Goal: Task Accomplishment & Management: Manage account settings

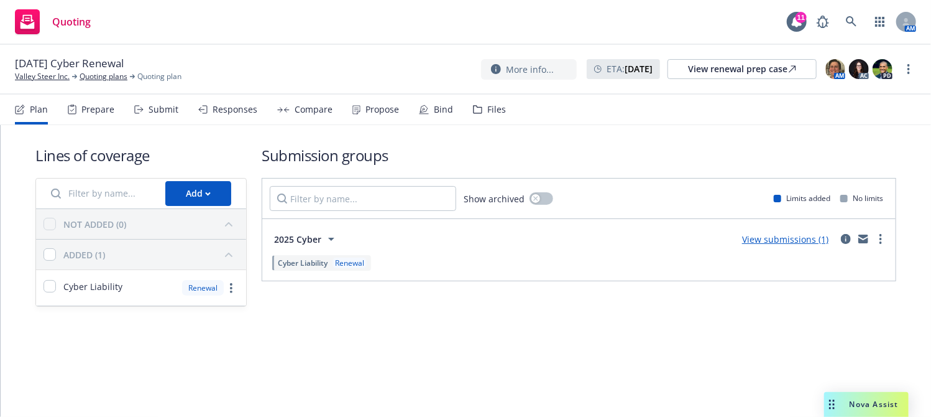
click at [385, 101] on div "Propose" at bounding box center [376, 110] width 47 height 30
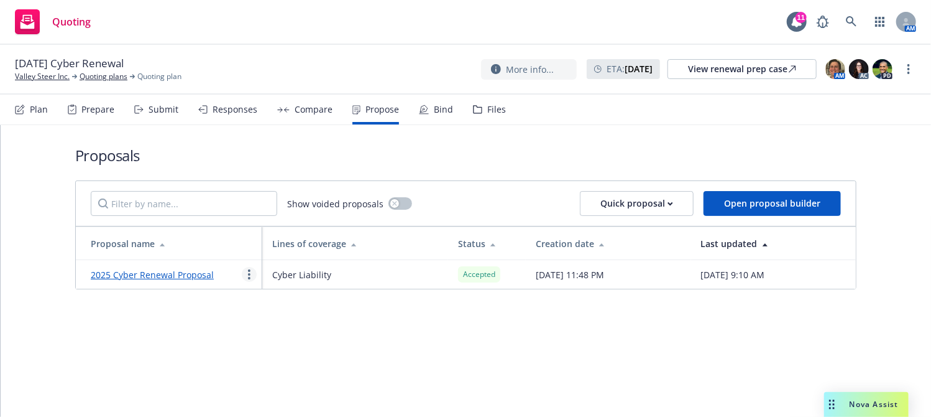
click at [246, 272] on link "more" at bounding box center [249, 274] width 15 height 15
click at [442, 112] on div "Bind" at bounding box center [443, 109] width 19 height 10
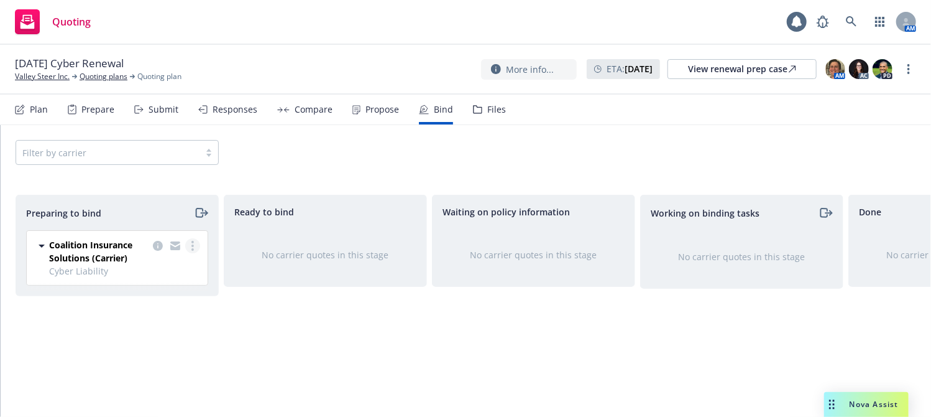
click at [195, 243] on link "more" at bounding box center [192, 245] width 15 height 15
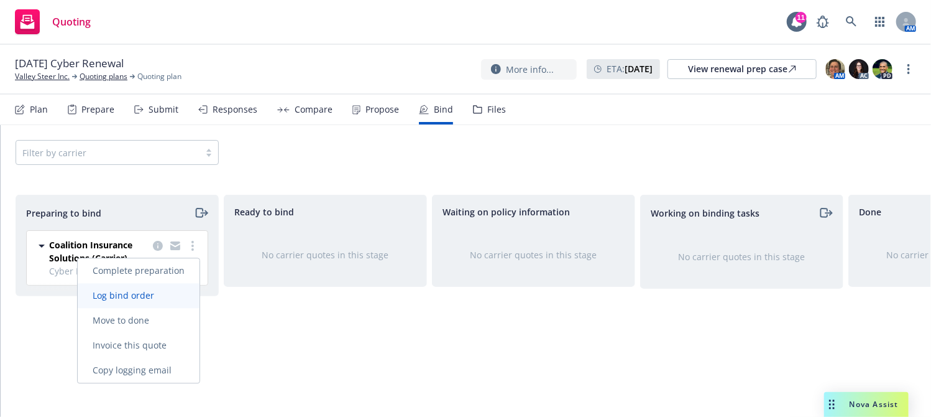
click at [168, 295] on span "Log bind order" at bounding box center [123, 295] width 91 height 12
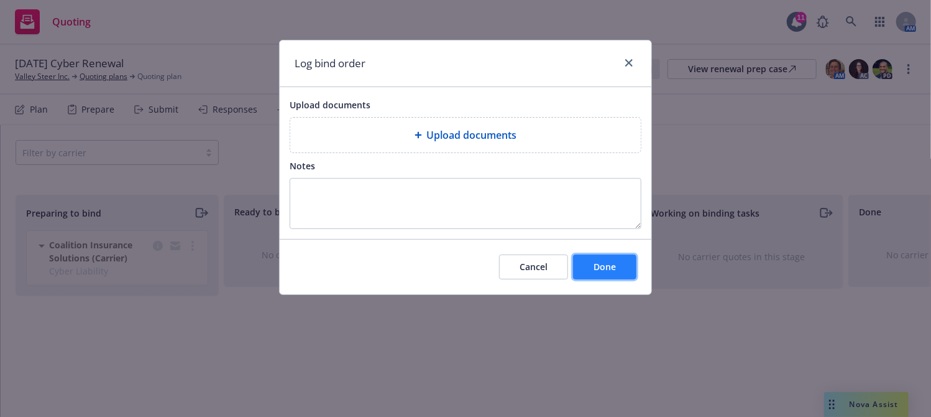
click at [603, 270] on span "Done" at bounding box center [605, 267] width 22 height 12
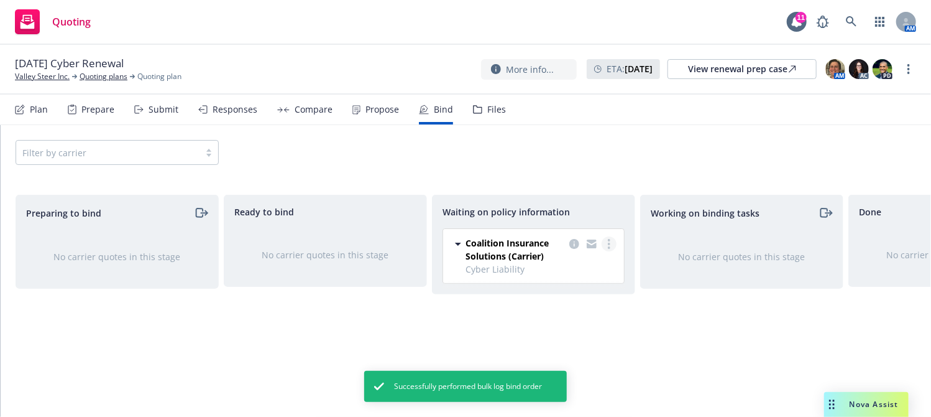
click at [608, 246] on icon "more" at bounding box center [609, 244] width 2 height 10
click at [558, 277] on link "Create policies" at bounding box center [560, 268] width 113 height 25
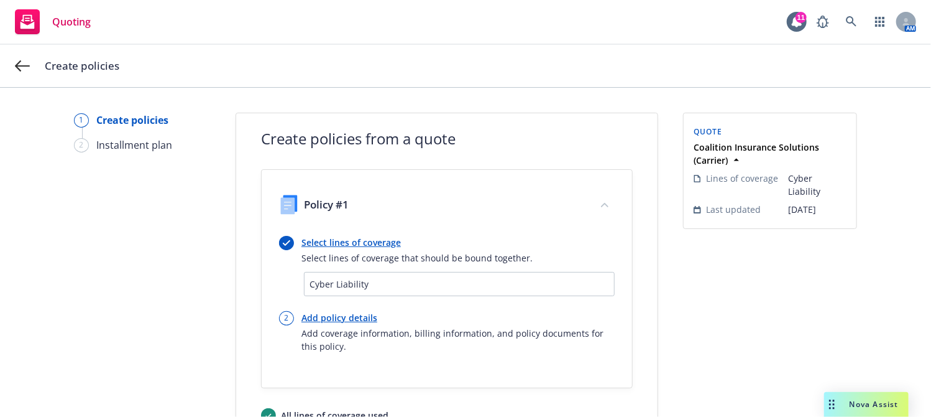
scroll to position [105, 0]
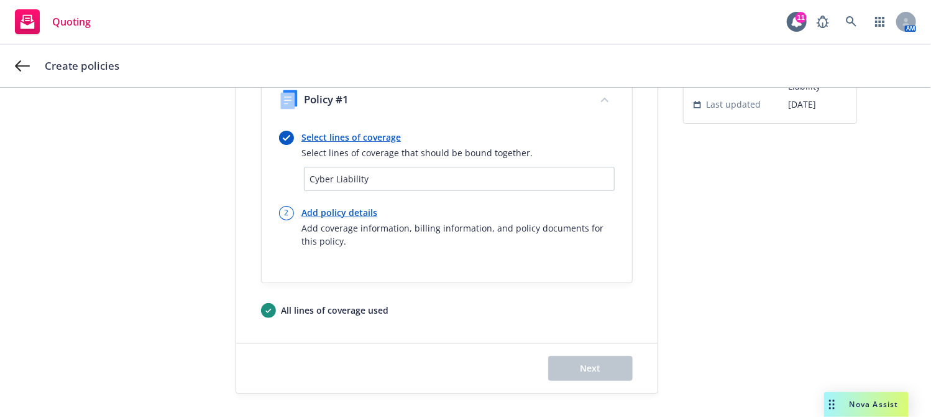
click at [351, 213] on link "Add policy details" at bounding box center [458, 212] width 313 height 13
select select "12"
select select "NH"
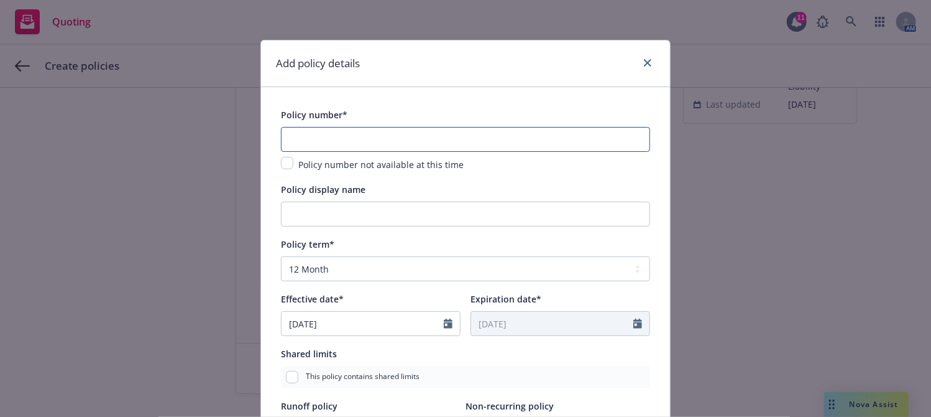
click at [341, 133] on input "text" at bounding box center [465, 139] width 369 height 25
click at [317, 130] on input "text" at bounding box center [465, 139] width 369 height 25
paste input "C-4LPX-287875-CYBER-2025"
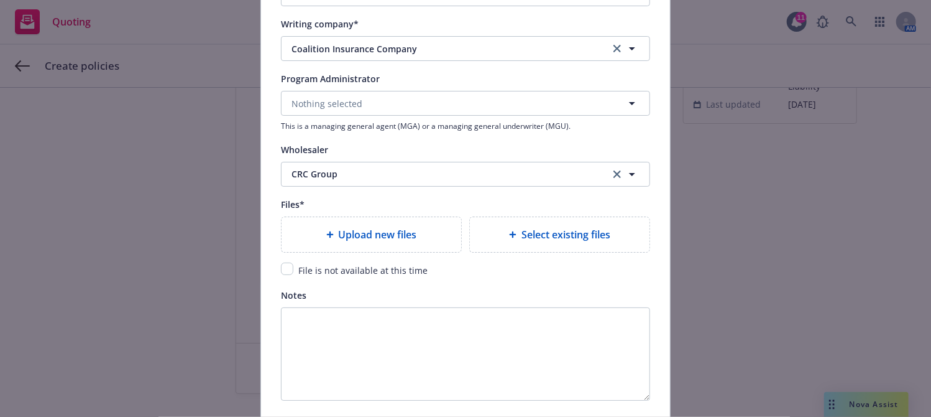
scroll to position [1336, 0]
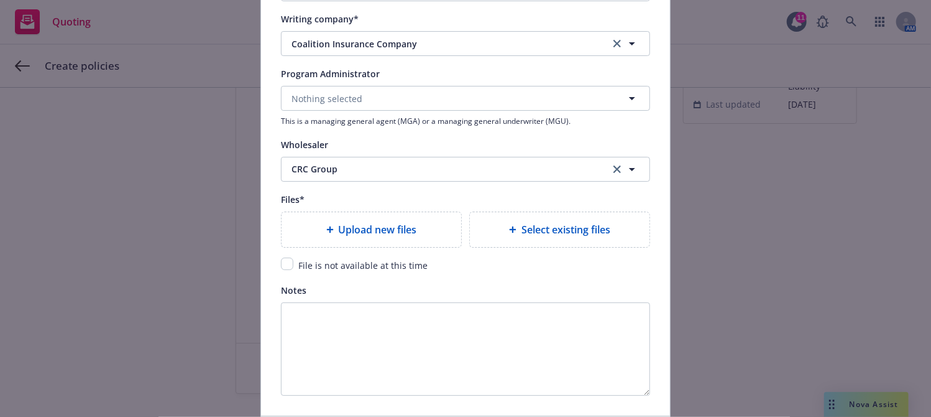
type input "C-4LPX-287875-CYBER-2025"
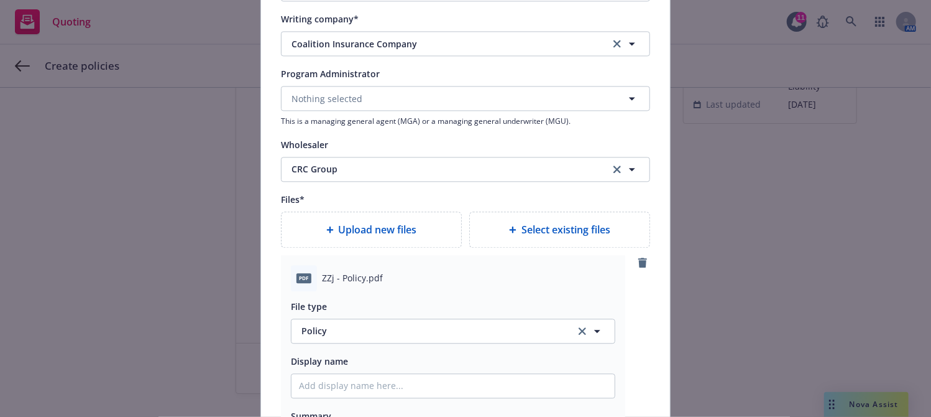
scroll to position [1413, 0]
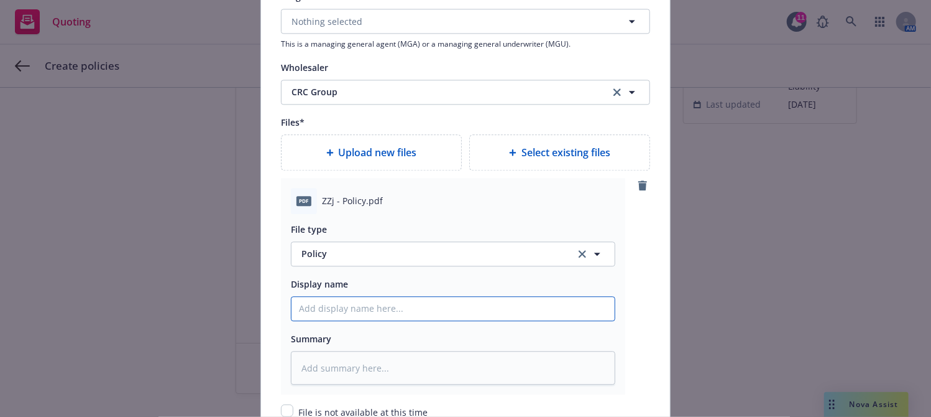
click at [375, 303] on input "Policy display name" at bounding box center [453, 309] width 323 height 24
type textarea "x"
type input "2"
type textarea "x"
type input "20"
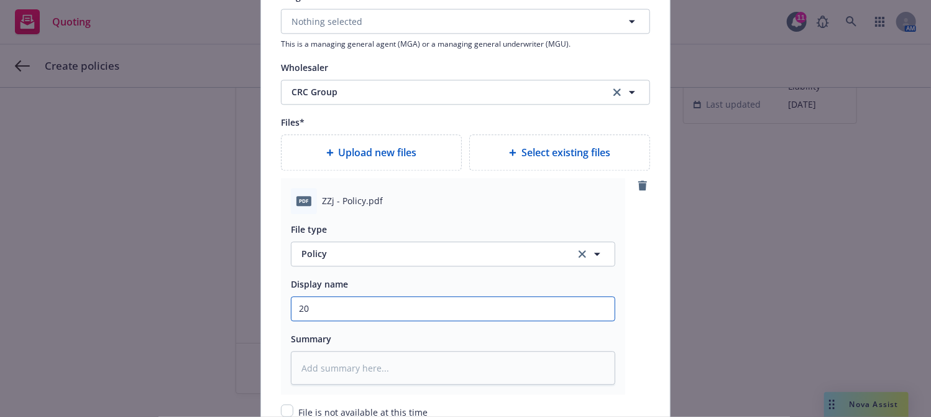
type textarea "x"
type input "202"
type textarea "x"
type input "2025"
type textarea "x"
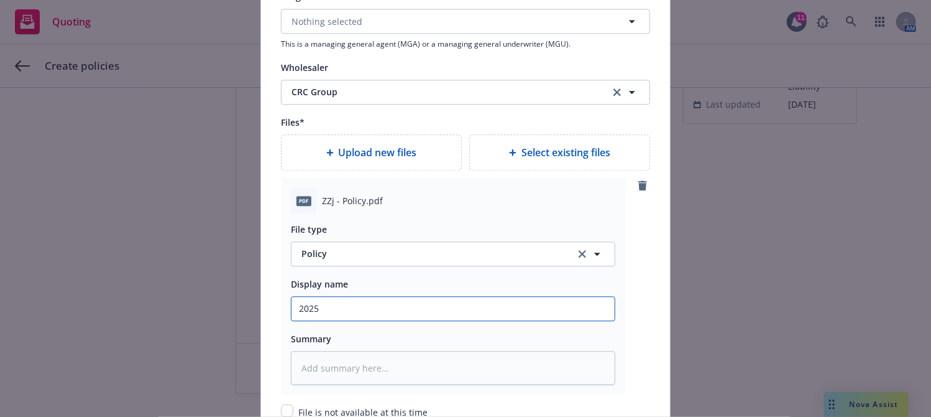
type input "2025-"
type textarea "x"
type input "2025-2"
type textarea "x"
type input "2025-20"
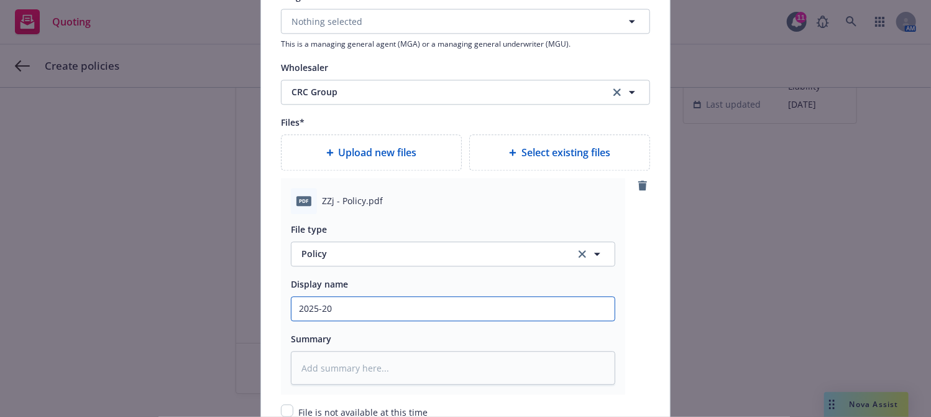
type textarea "x"
type input "2025-202"
type textarea "x"
type input "[DATE]-[DATE]"
type textarea "x"
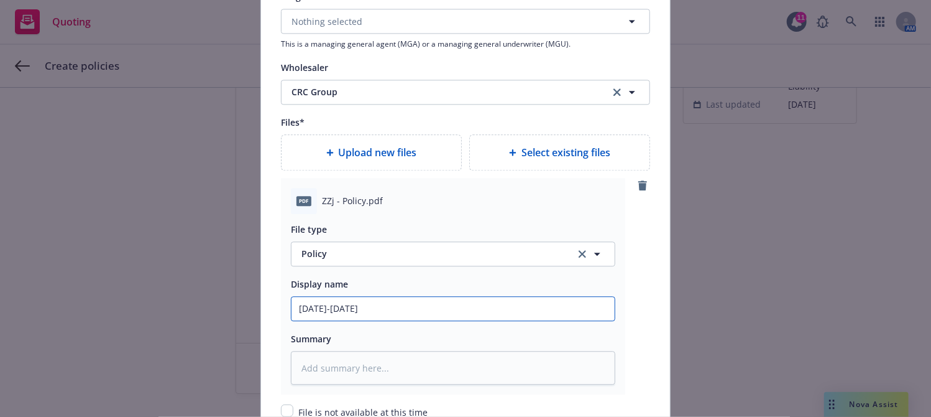
type input "[DATE]-[DATE]"
type textarea "x"
type input "[DATE]-[DATE] Z"
type textarea "x"
type input "[DATE]-[DATE] ZZJ"
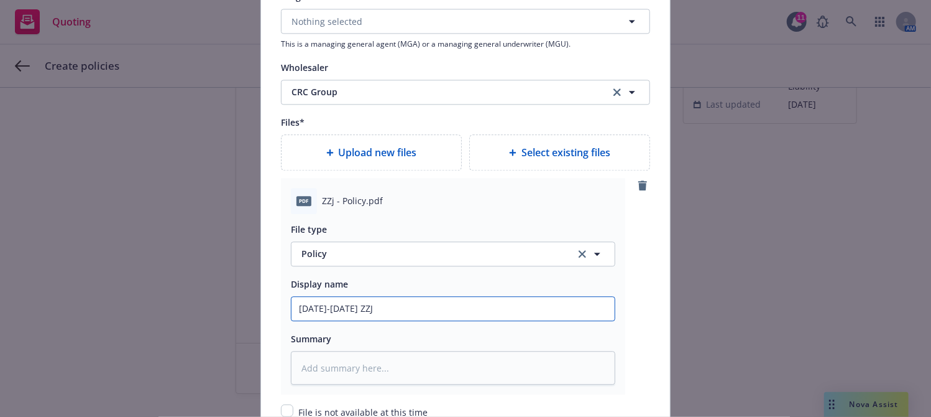
type textarea "x"
type input "[DATE]-[DATE] ZZJ"
type textarea "x"
type input "[DATE]-[DATE] ZZJ P"
type textarea "x"
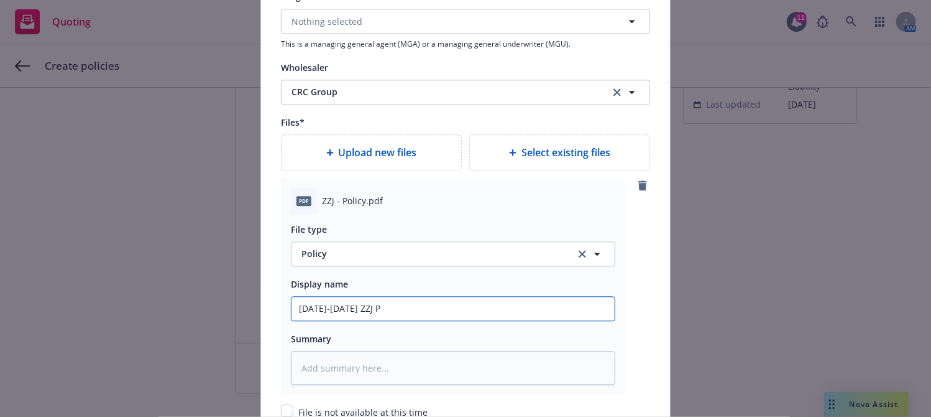
type input "[DATE]-[DATE] ZZJ Po"
type textarea "x"
type input "[DATE]-[DATE] ZZJ Pol"
type textarea "x"
type input "[DATE]-[DATE] ZZJ Poli"
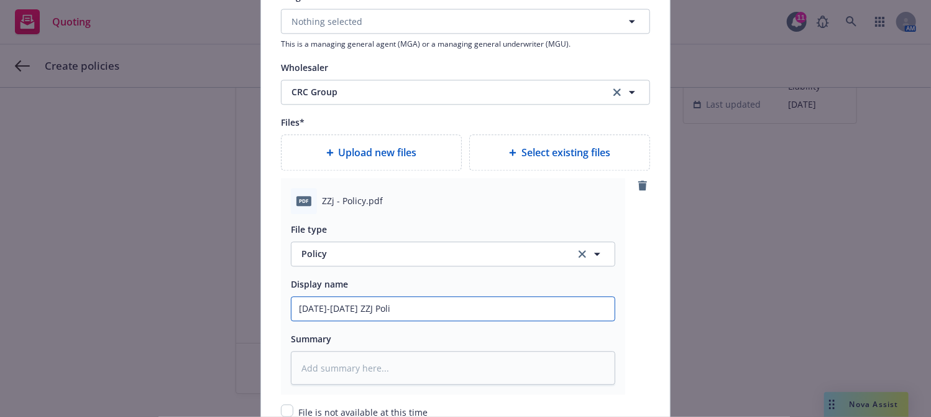
type textarea "x"
type input "[DATE]-[DATE] ZZJ Policy"
type textarea "x"
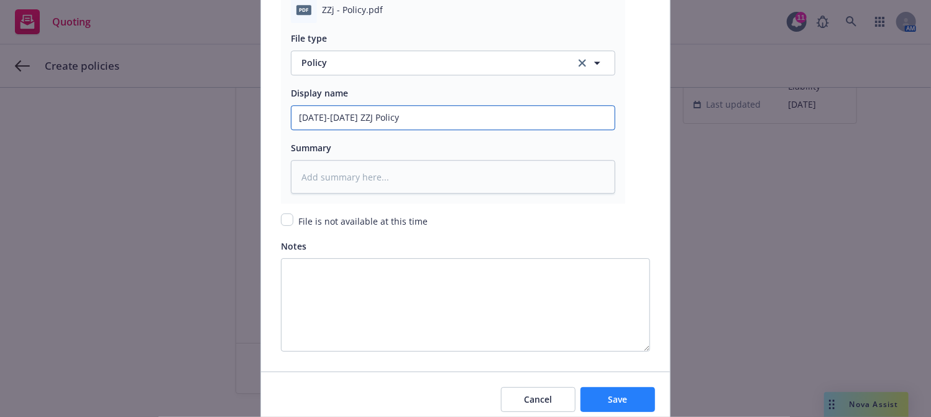
type input "[DATE]-[DATE] ZZJ Policy"
click at [594, 393] on button "Save" at bounding box center [618, 399] width 75 height 25
type textarea "x"
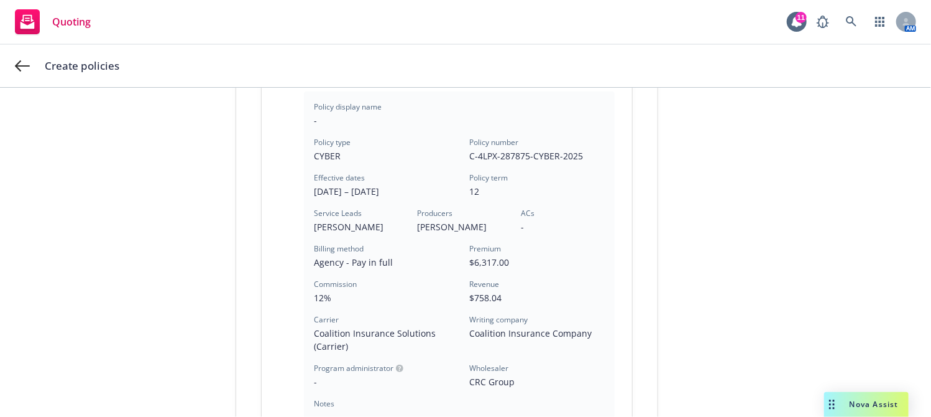
scroll to position [455, 0]
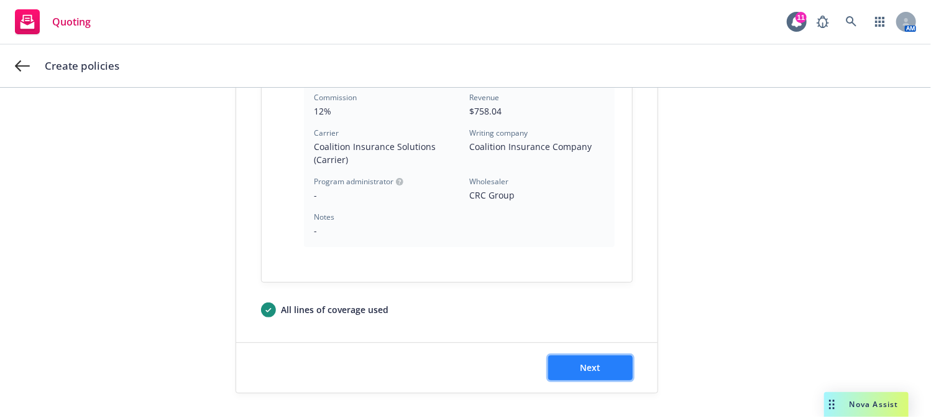
click at [594, 365] on span "Next" at bounding box center [591, 367] width 21 height 12
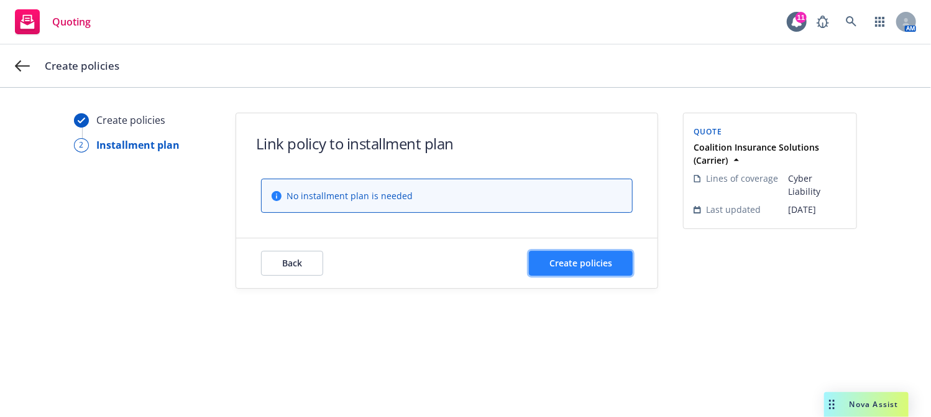
click at [582, 262] on span "Create policies" at bounding box center [581, 263] width 63 height 12
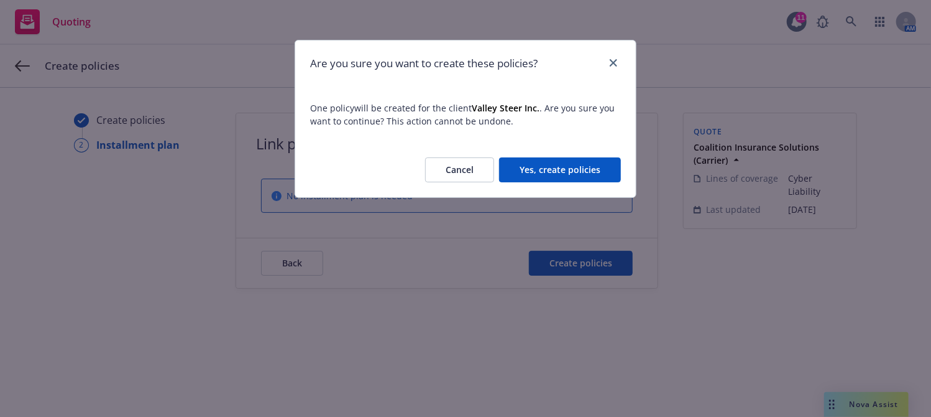
click at [567, 176] on button "Yes, create policies" at bounding box center [560, 169] width 122 height 25
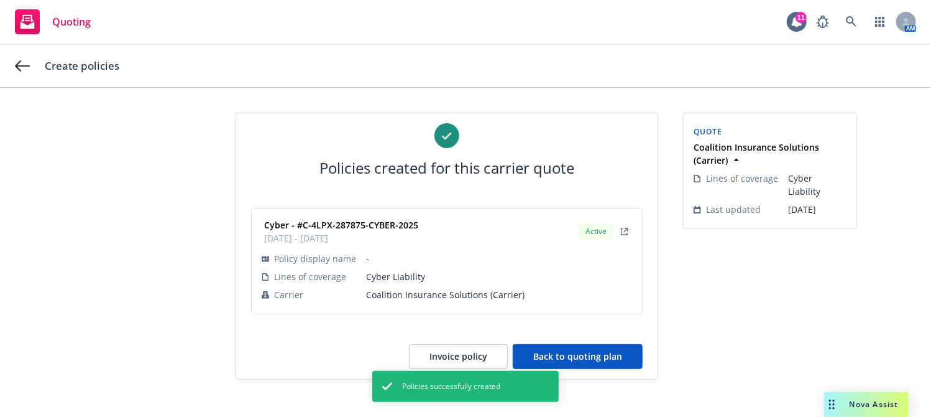
click at [558, 346] on button "Back to quoting plan" at bounding box center [578, 356] width 130 height 25
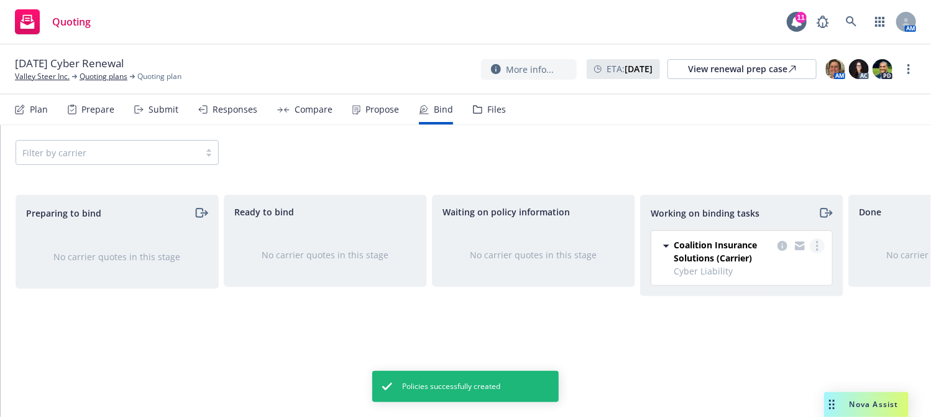
click at [819, 245] on link "more" at bounding box center [817, 245] width 15 height 15
click at [788, 298] on span "Move to done" at bounding box center [756, 295] width 86 height 12
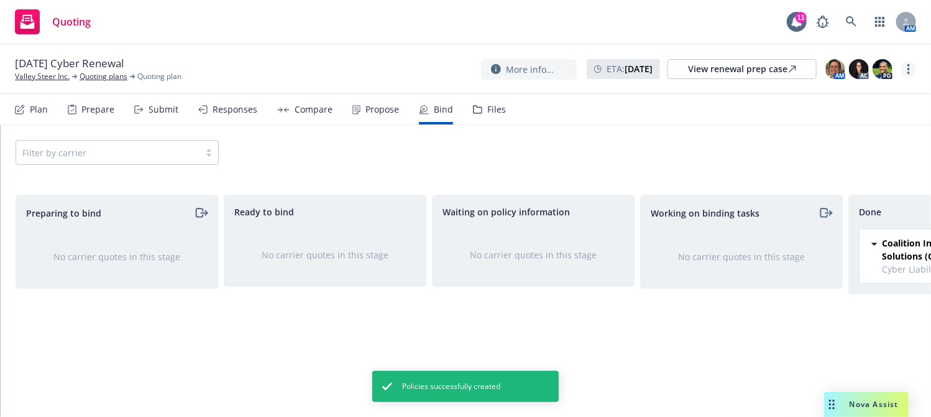
click at [908, 72] on circle "more" at bounding box center [909, 73] width 2 height 2
click at [854, 172] on link "Archive quoting plan" at bounding box center [847, 169] width 139 height 25
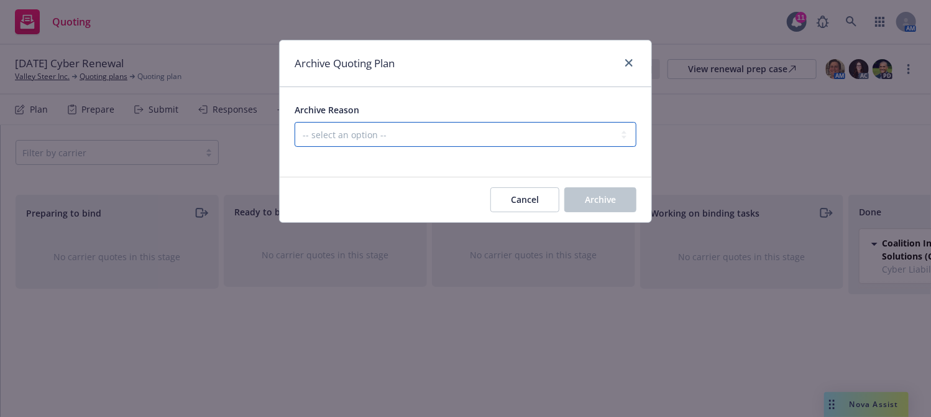
click at [538, 136] on select "-- select an option -- All policies in this renewal plan are auto-renewed Creat…" at bounding box center [466, 134] width 342 height 25
select select "ARCHIVED_RENEWAL_COMPLETED"
click at [295, 122] on select "-- select an option -- All policies in this renewal plan are auto-renewed Creat…" at bounding box center [466, 134] width 342 height 25
click at [590, 198] on span "Archive" at bounding box center [600, 199] width 31 height 12
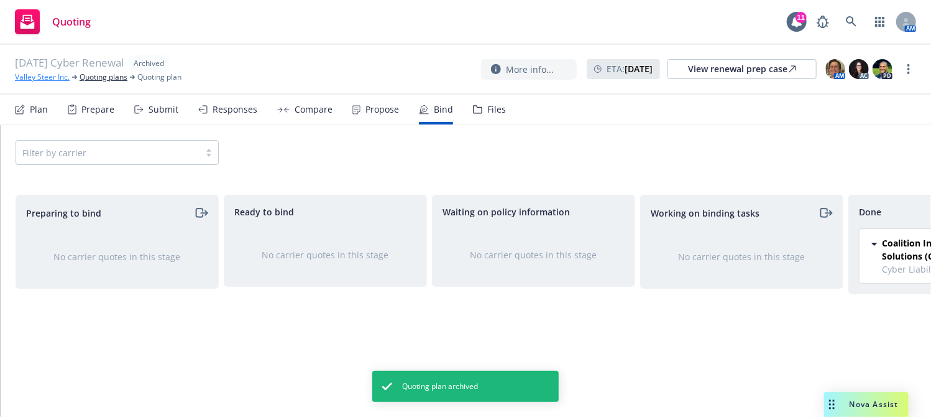
click at [46, 78] on link "Valley Steer Inc." at bounding box center [42, 77] width 55 height 11
